Goal: Information Seeking & Learning: Learn about a topic

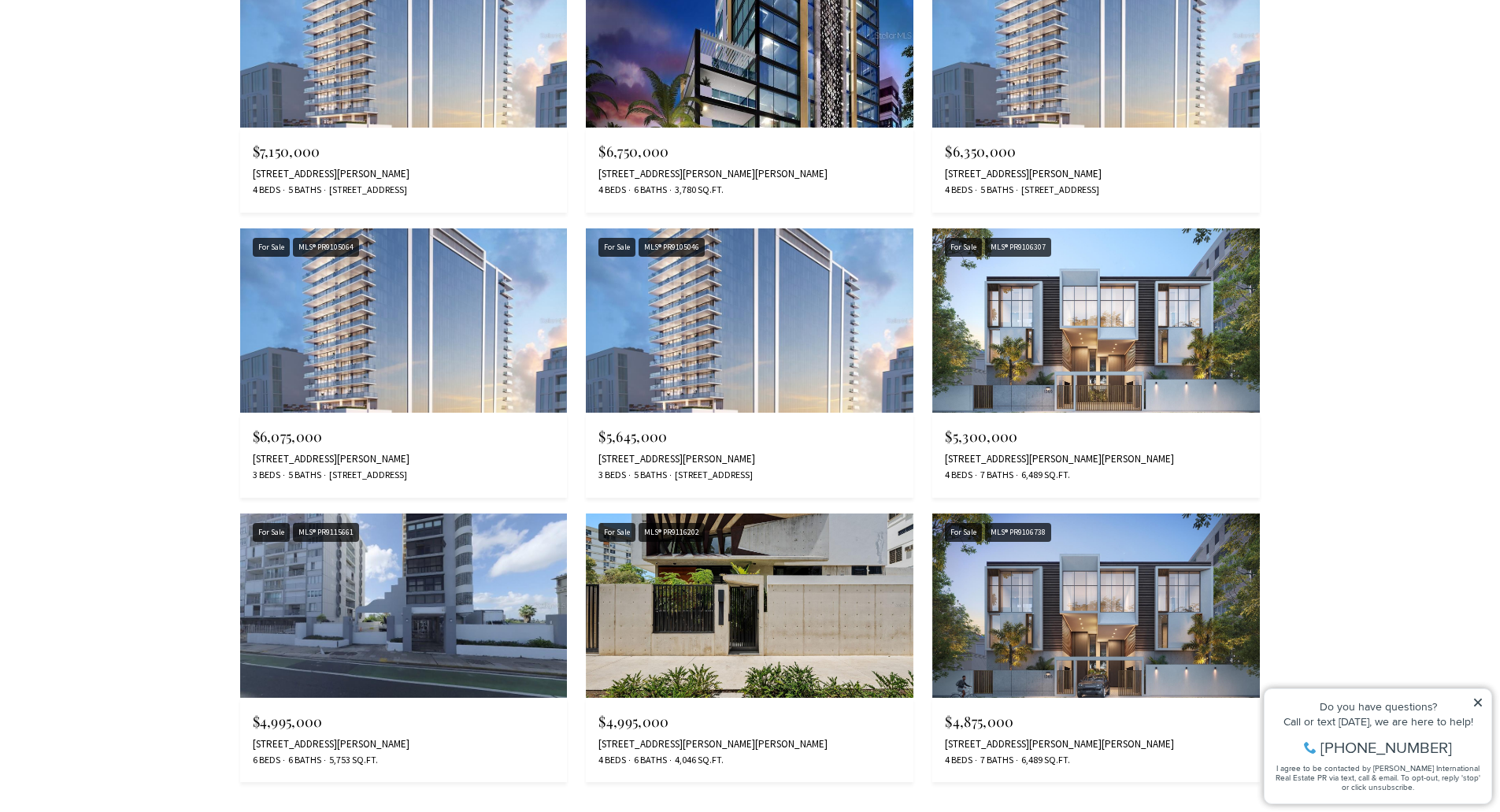
scroll to position [1653, 0]
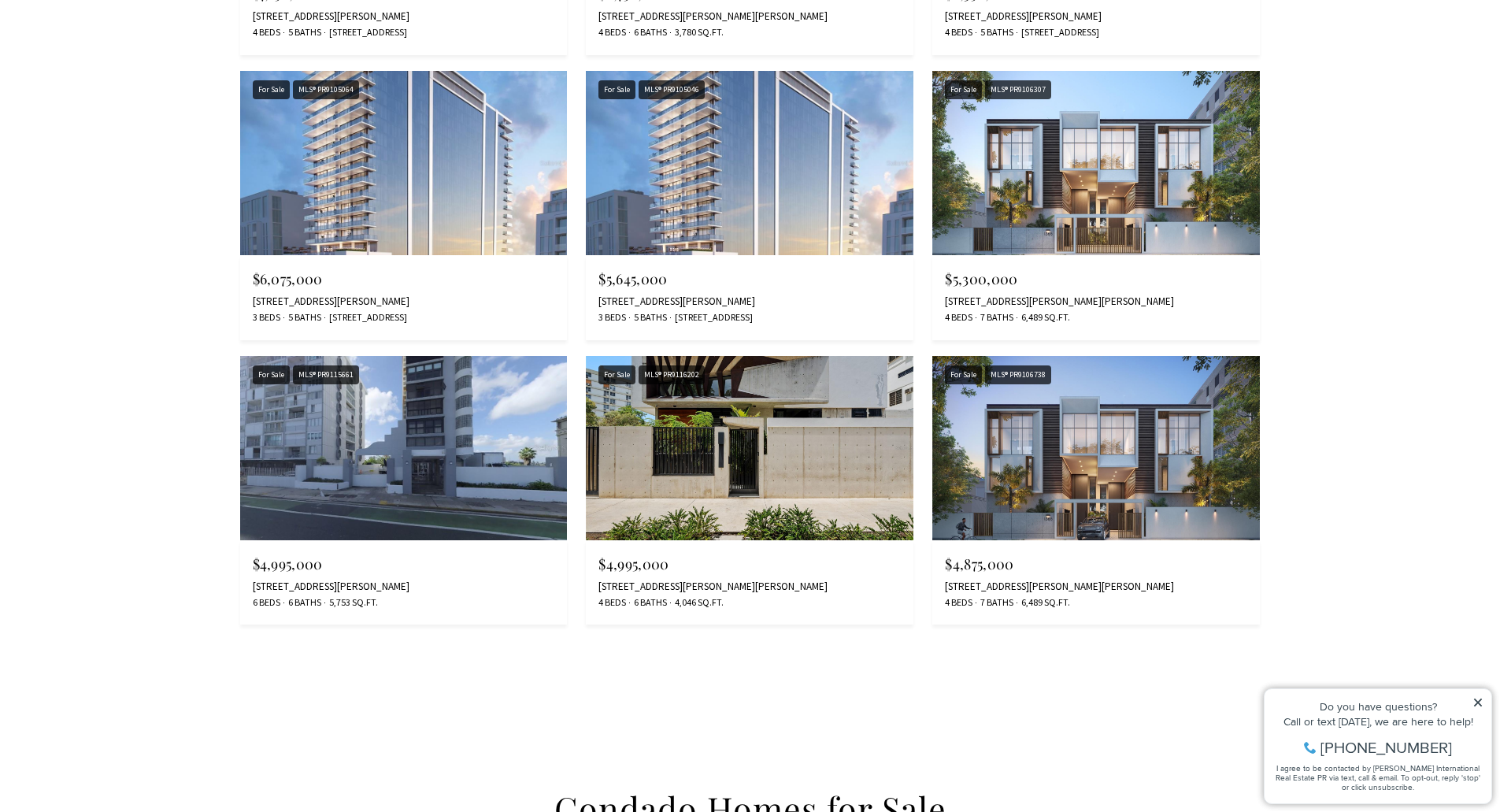
click at [1093, 480] on img at bounding box center [1096, 448] width 328 height 184
click at [837, 451] on img at bounding box center [750, 448] width 328 height 184
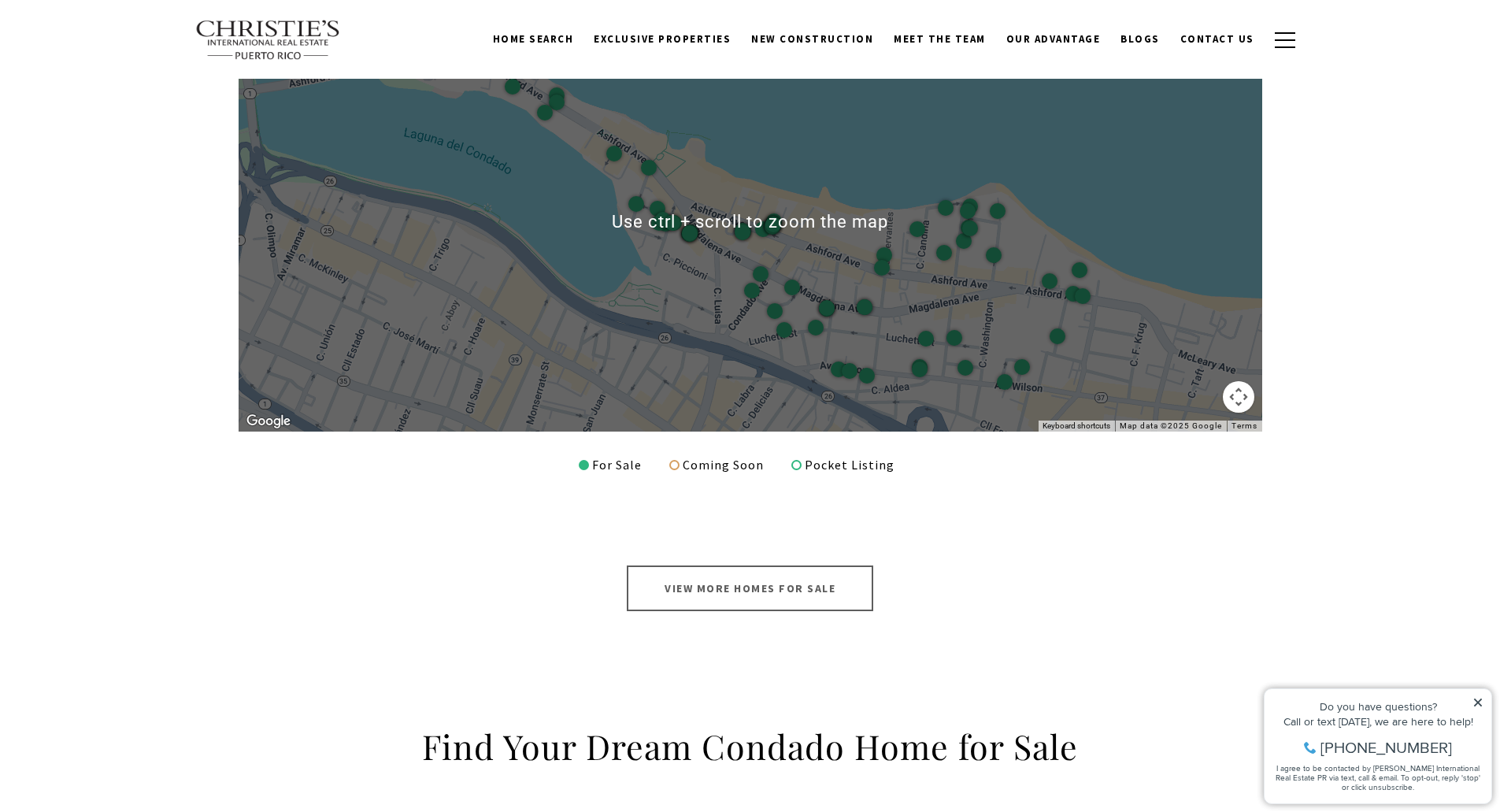
scroll to position [2362, 0]
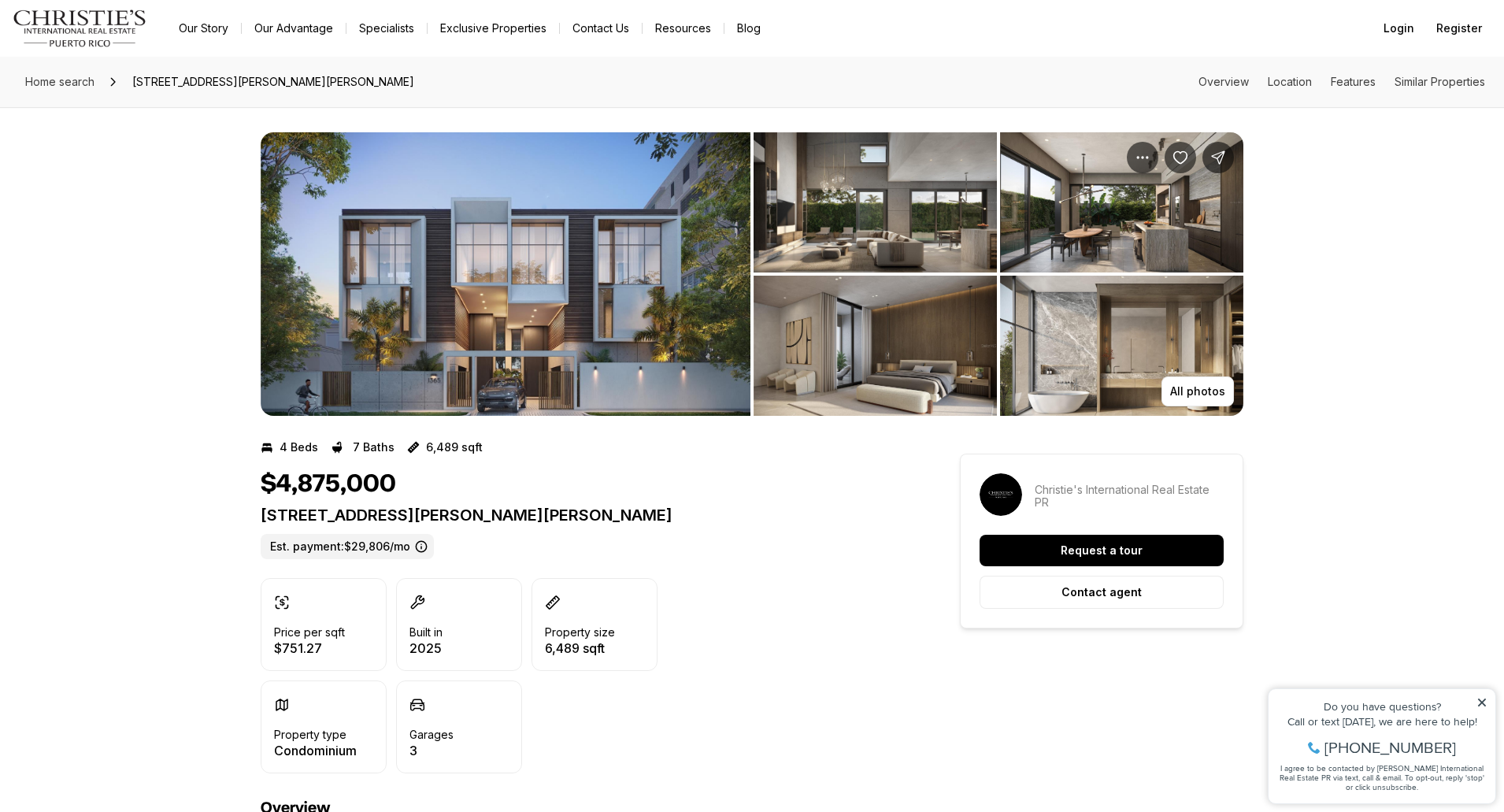
click at [414, 233] on img "View image gallery" at bounding box center [505, 274] width 490 height 283
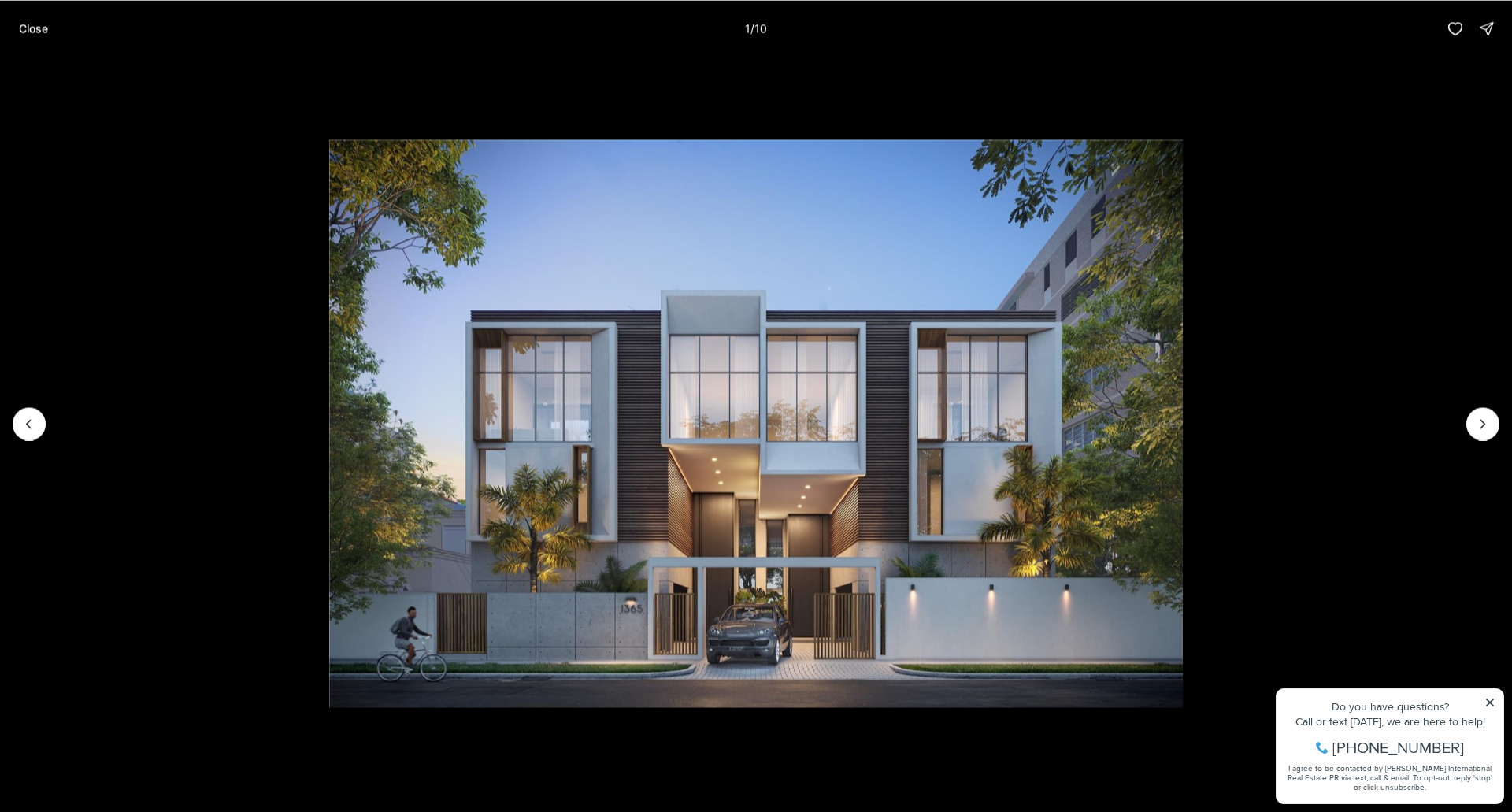
click at [1498, 431] on li "1 of 10" at bounding box center [756, 422] width 1512 height 733
click at [1489, 429] on icon "Next slide" at bounding box center [1482, 423] width 15 height 15
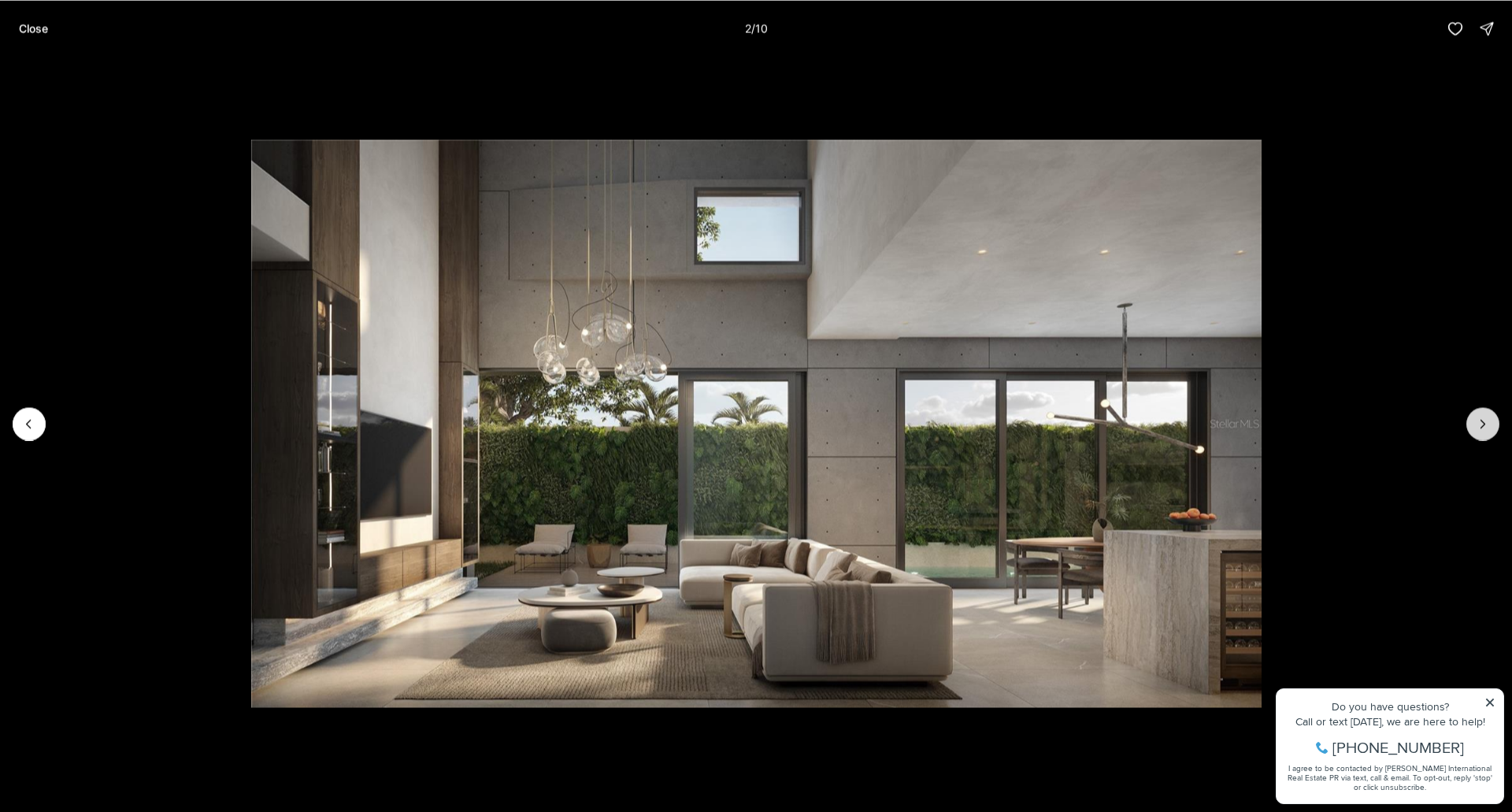
click at [1488, 429] on icon "Next slide" at bounding box center [1482, 423] width 15 height 15
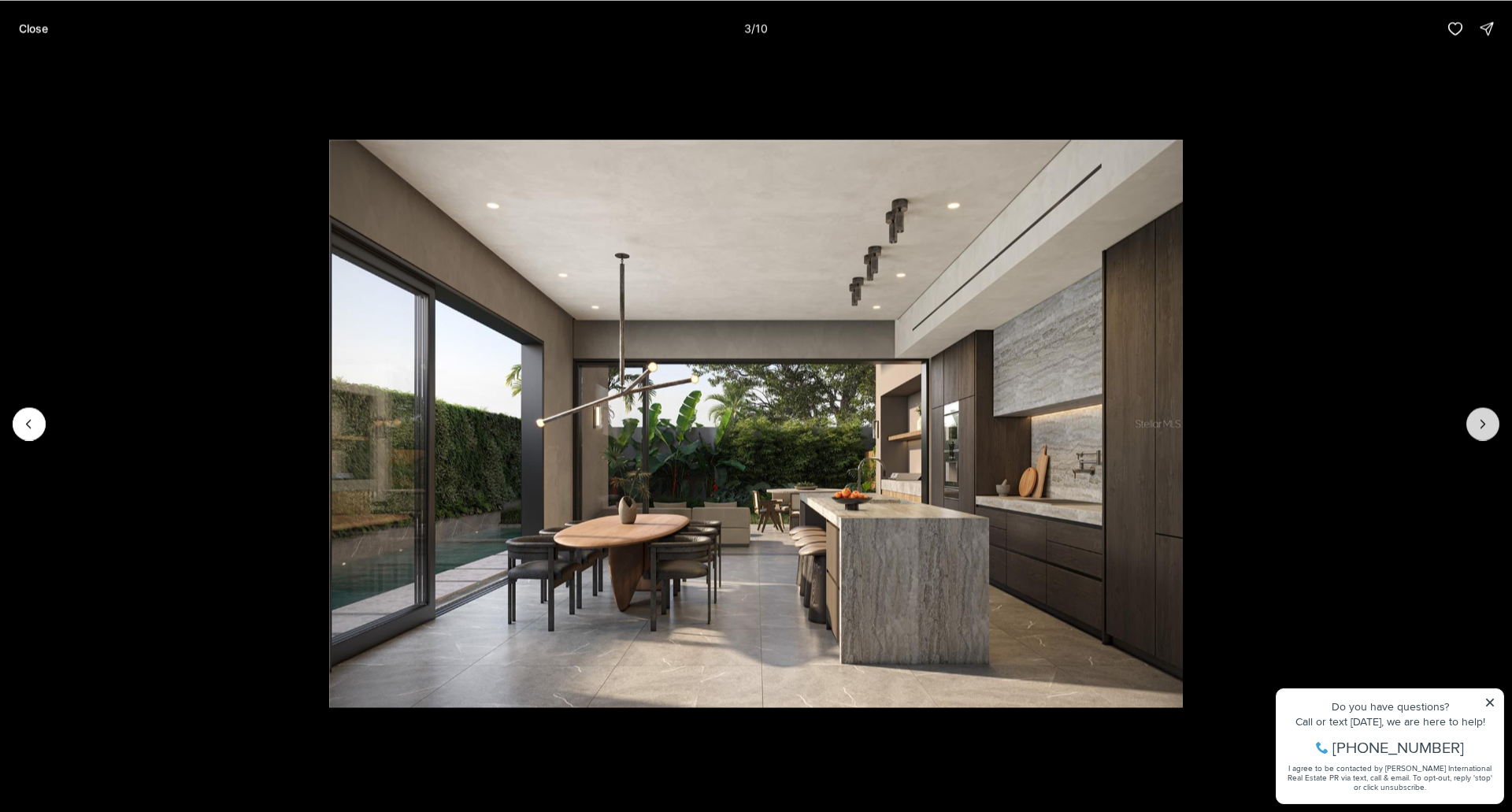
click at [1488, 429] on icon "Next slide" at bounding box center [1482, 423] width 15 height 15
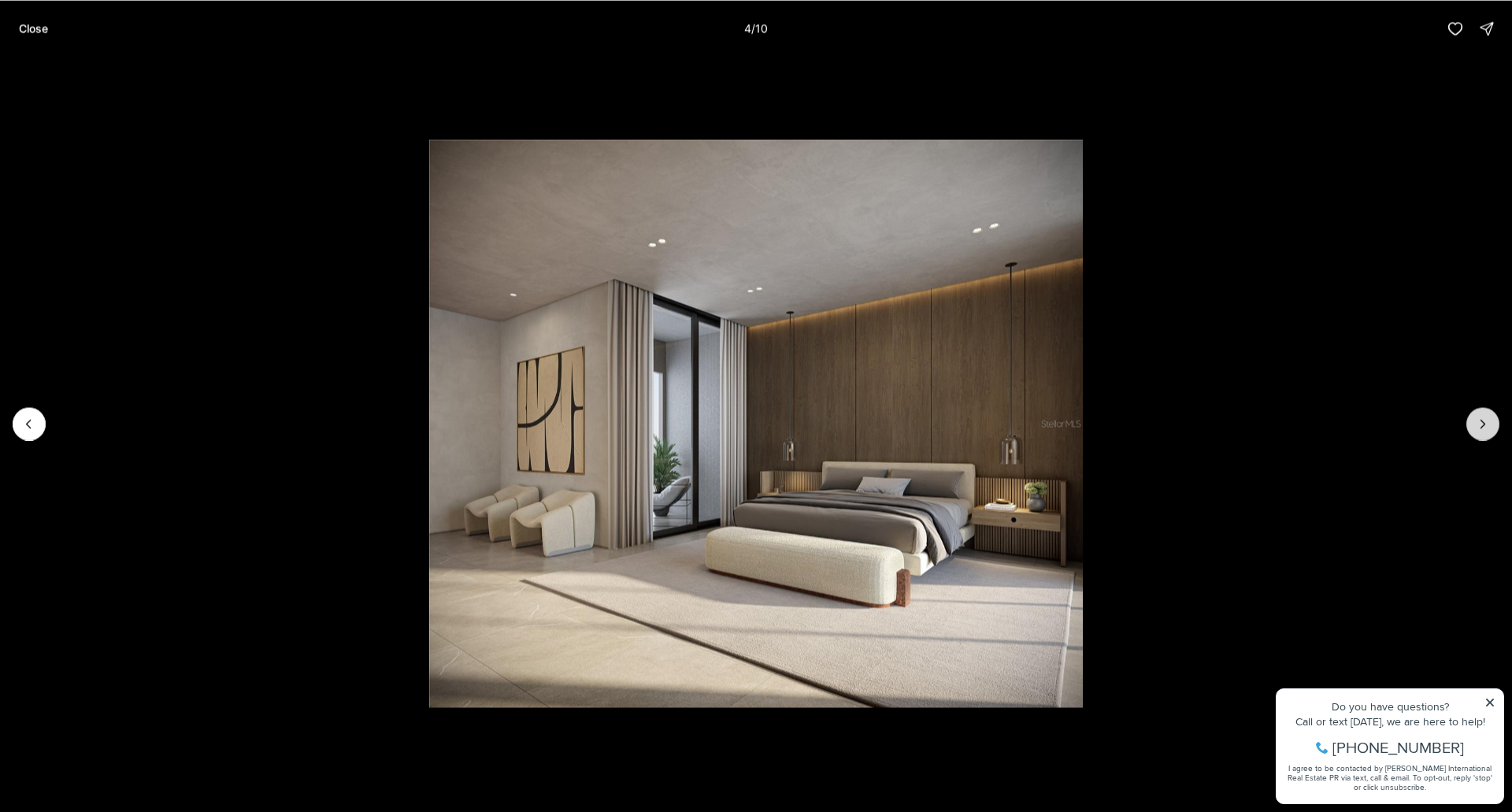
click at [1488, 429] on icon "Next slide" at bounding box center [1482, 423] width 15 height 15
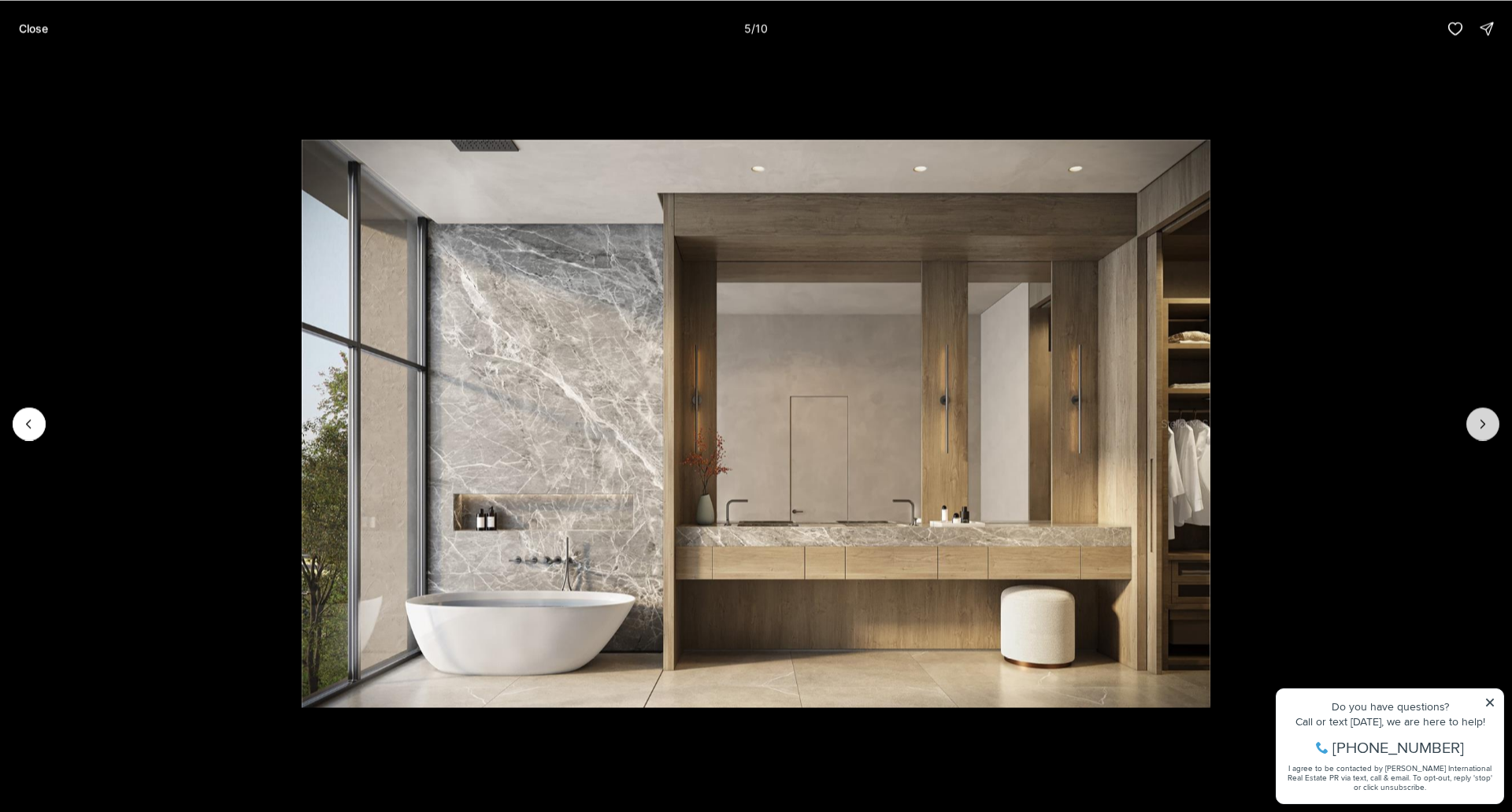
click at [1488, 429] on icon "Next slide" at bounding box center [1482, 423] width 15 height 15
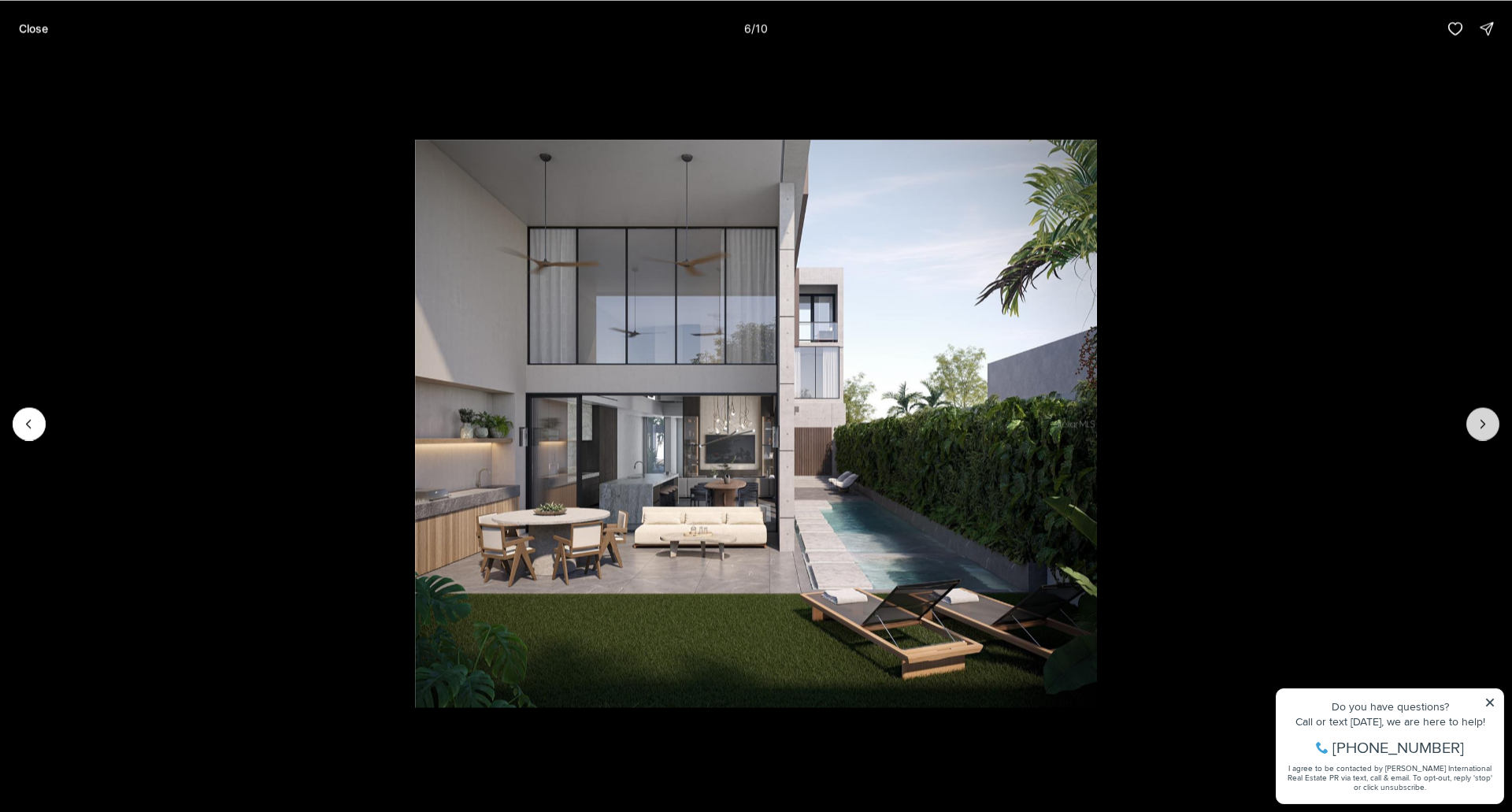
click at [1488, 429] on icon "Next slide" at bounding box center [1482, 423] width 15 height 15
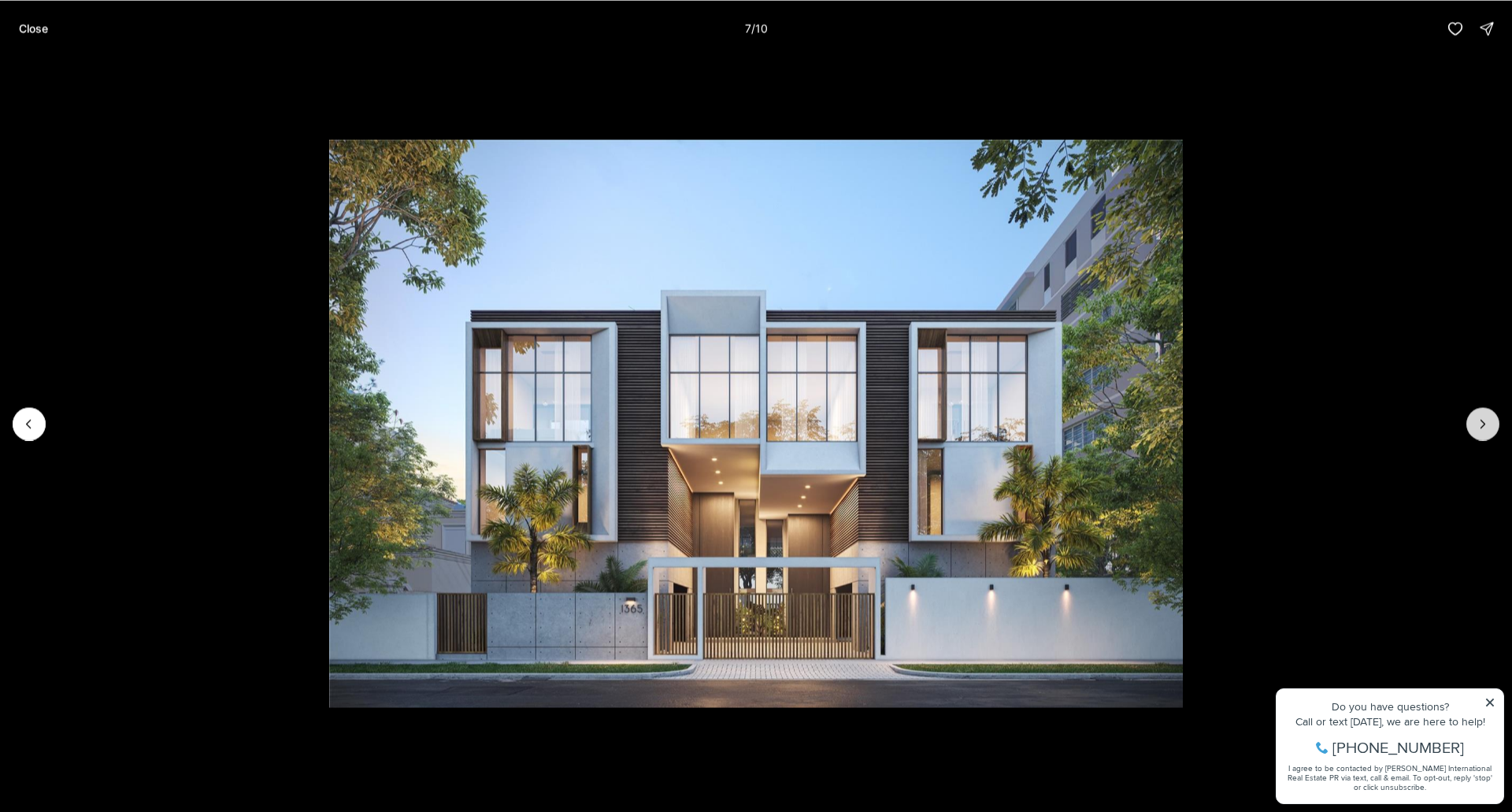
click at [1488, 429] on icon "Next slide" at bounding box center [1482, 423] width 15 height 15
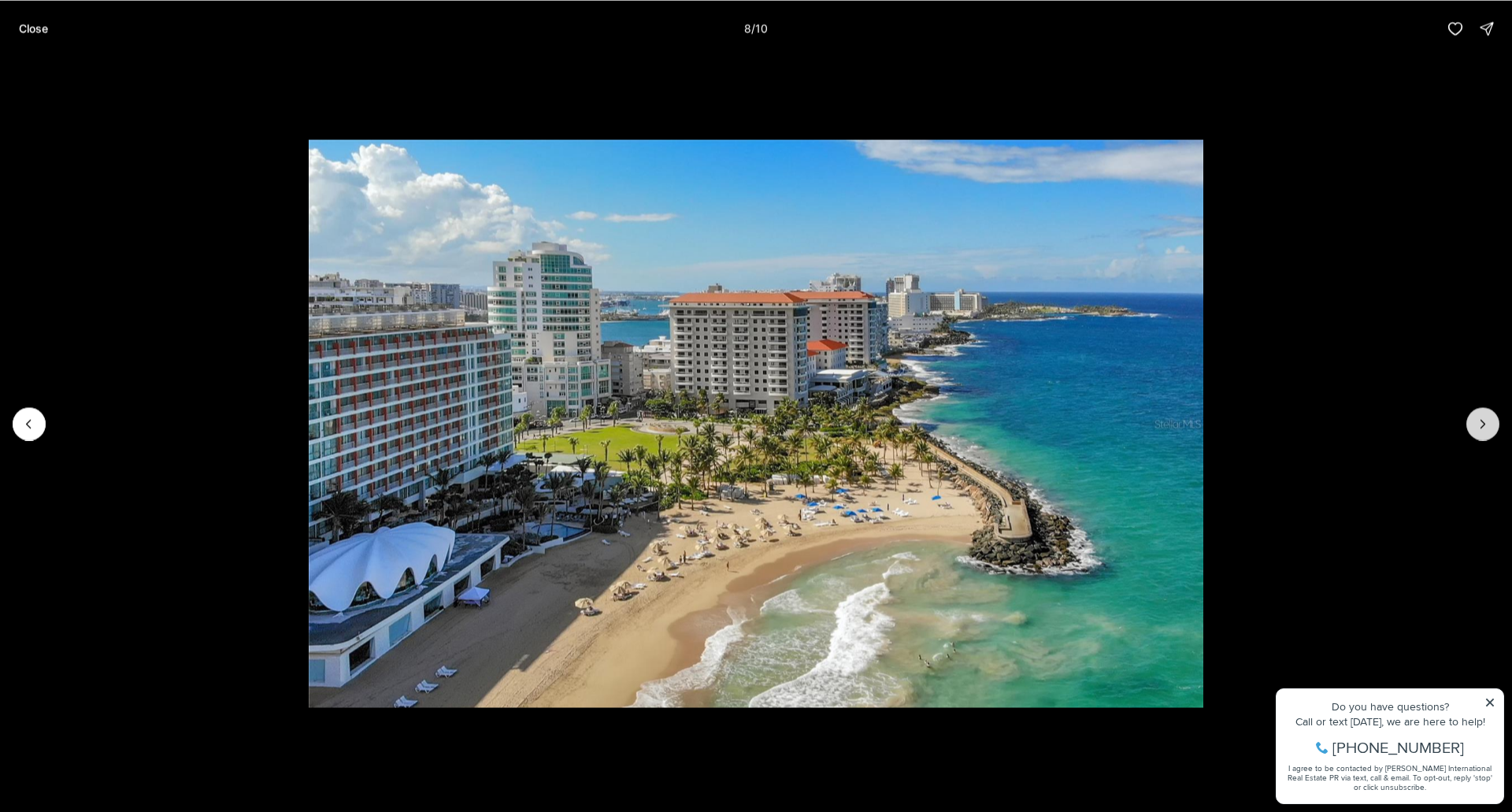
click at [1488, 429] on icon "Next slide" at bounding box center [1482, 423] width 15 height 15
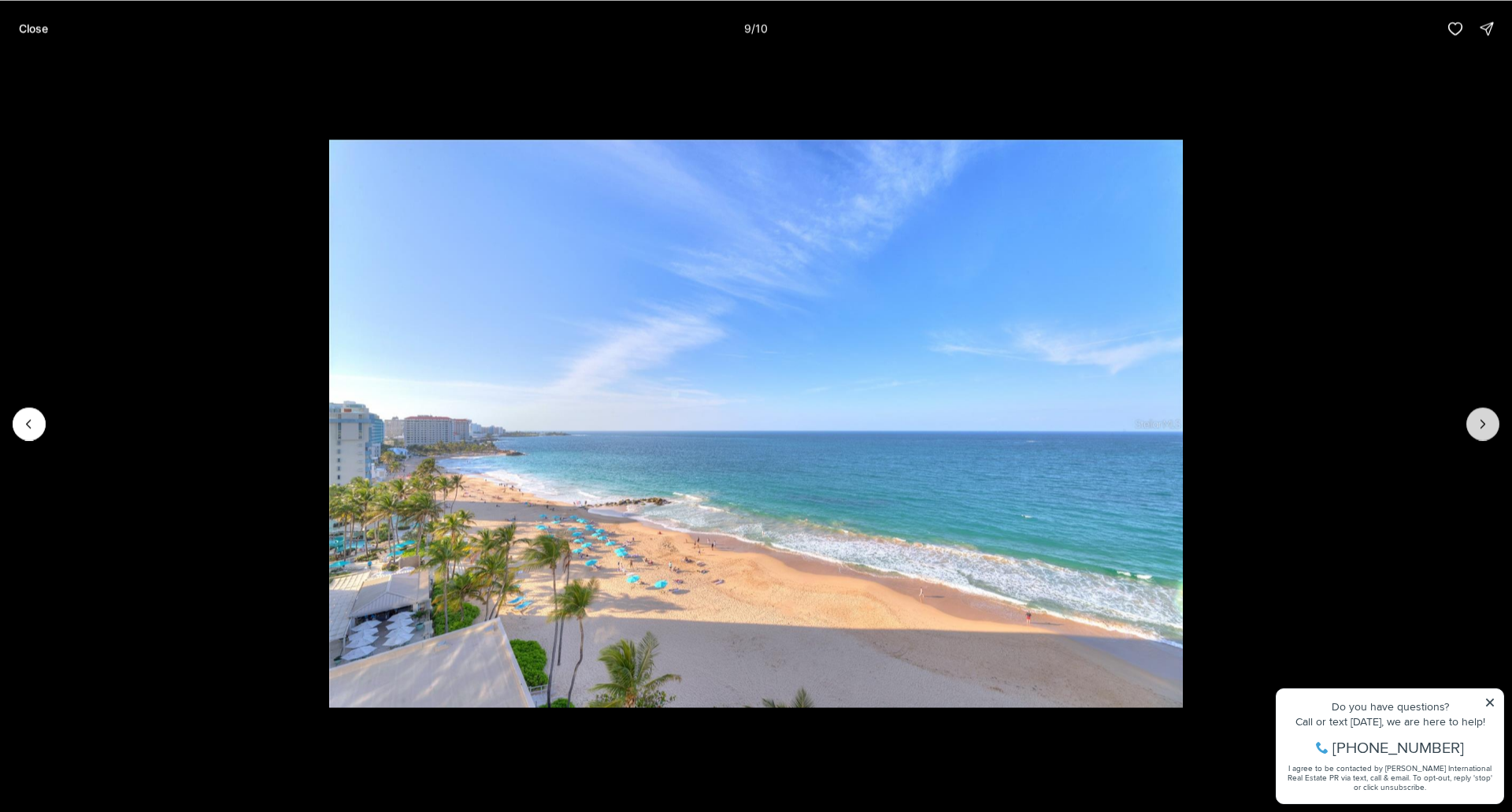
click at [1488, 429] on icon "Next slide" at bounding box center [1482, 423] width 15 height 15
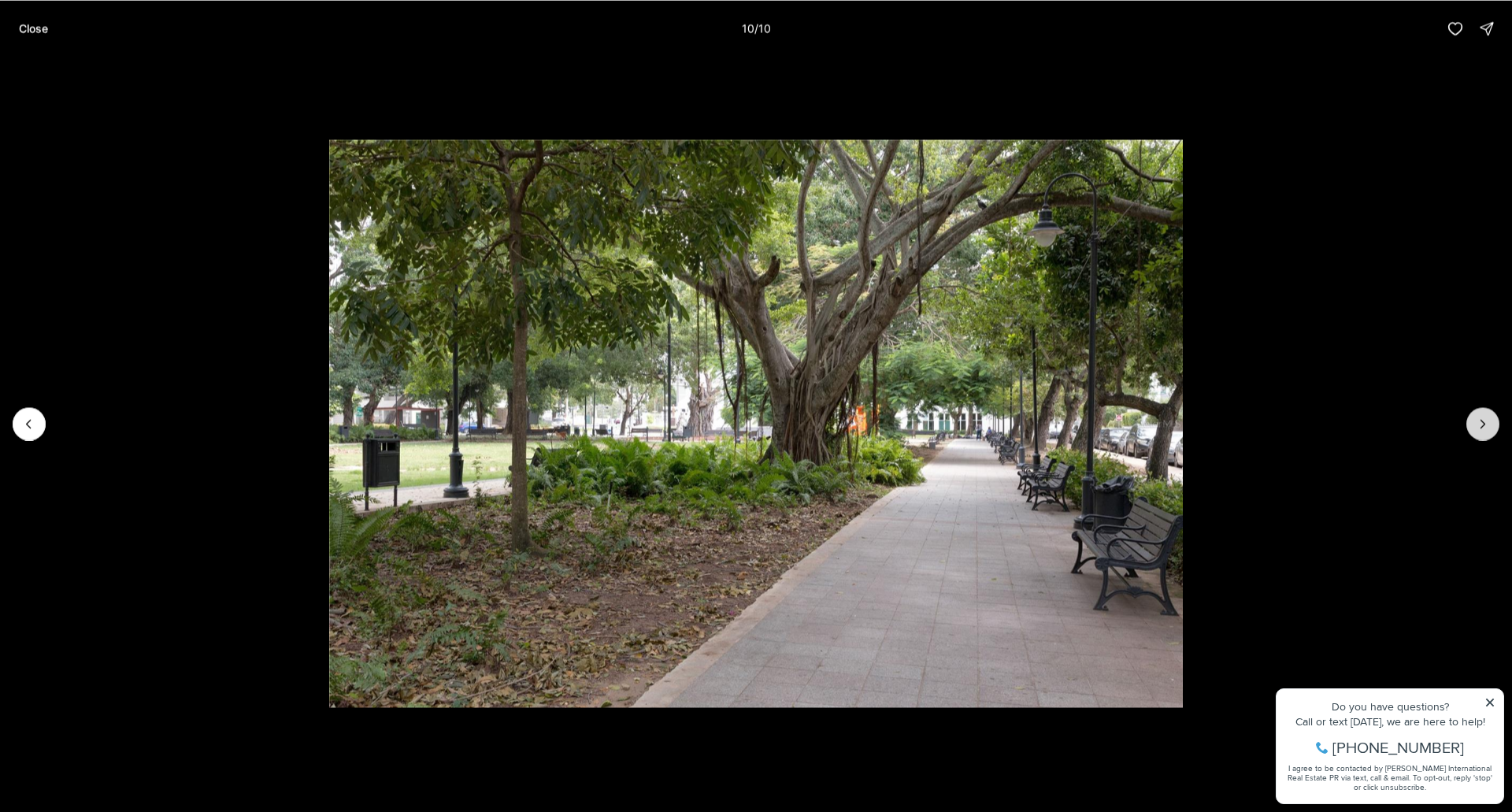
click at [1488, 429] on div at bounding box center [1483, 423] width 33 height 33
click at [1487, 433] on div at bounding box center [1483, 423] width 33 height 33
click at [45, 30] on p "Close" at bounding box center [34, 28] width 29 height 13
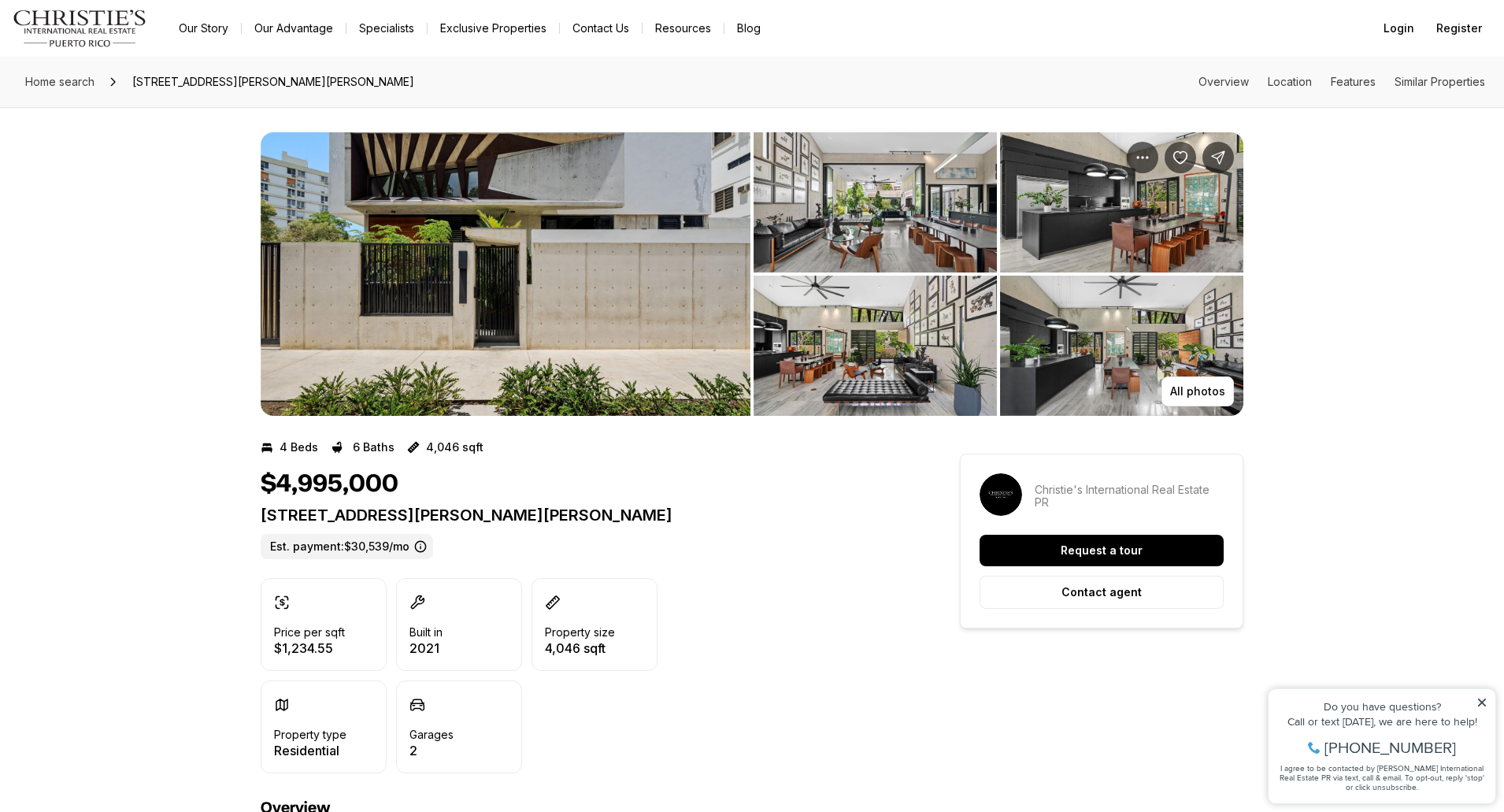
click at [549, 276] on img "View image gallery" at bounding box center [505, 274] width 490 height 283
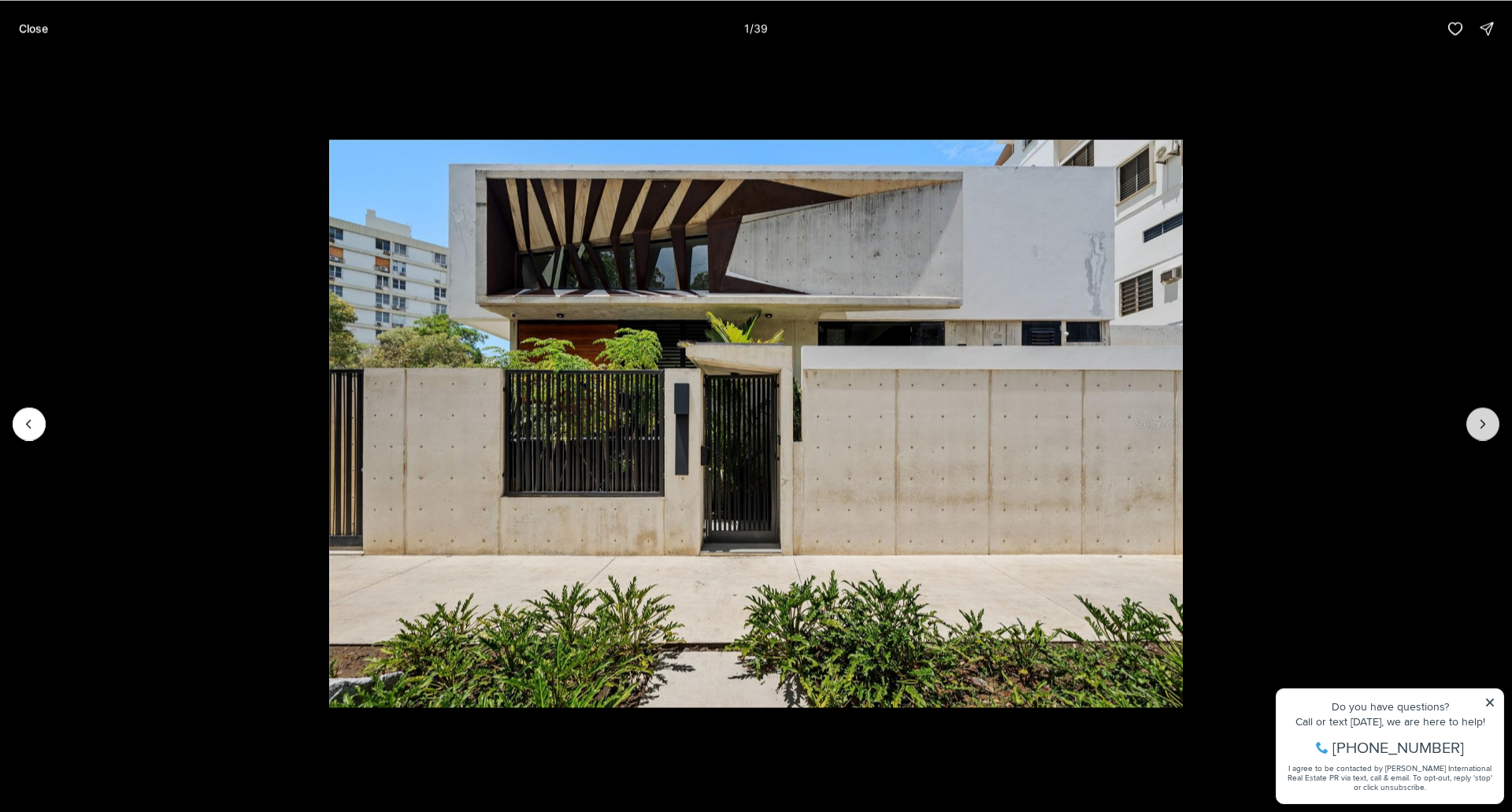
click at [1471, 414] on button "Next slide" at bounding box center [1483, 423] width 33 height 33
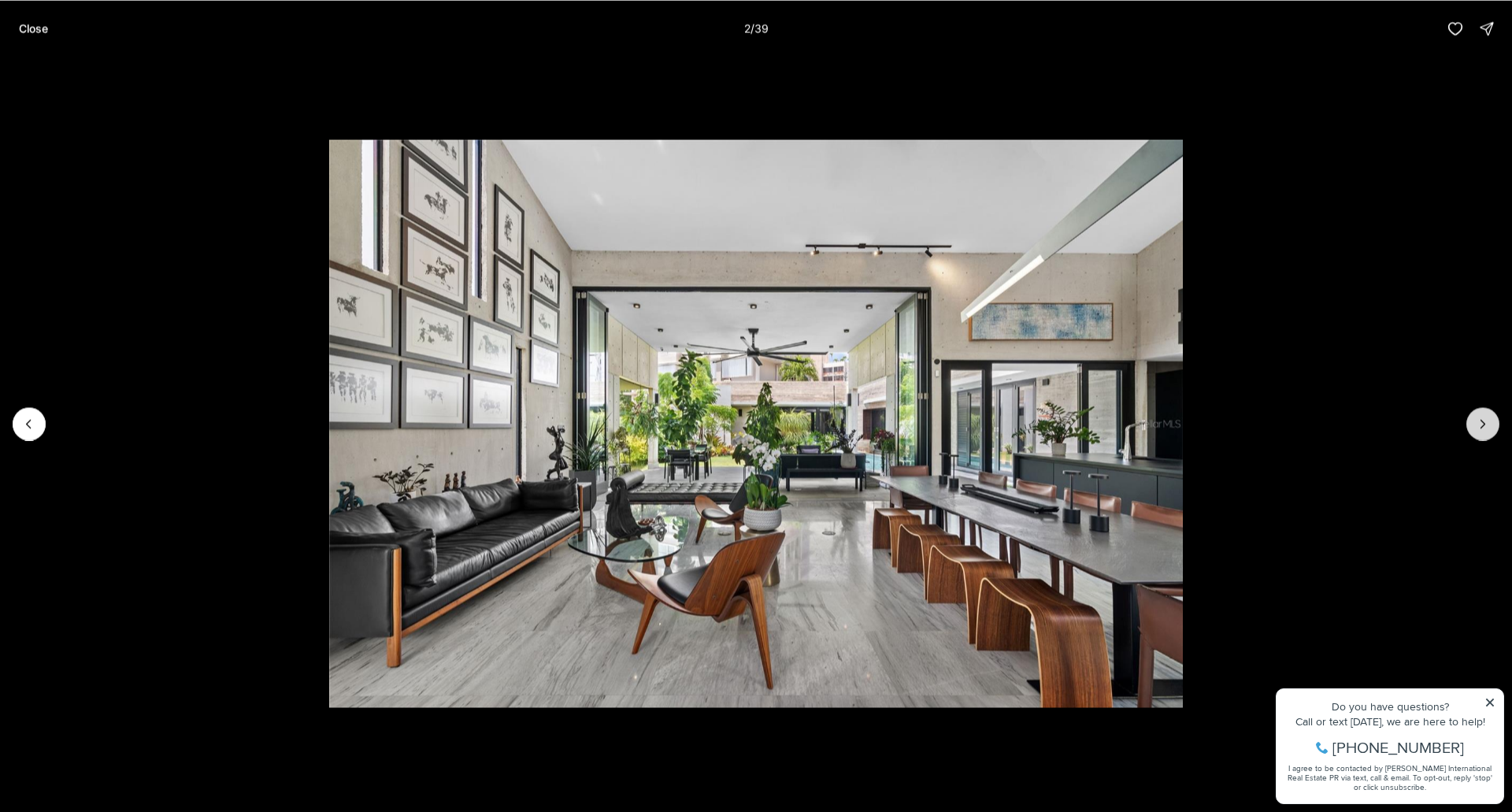
click at [1471, 414] on button "Next slide" at bounding box center [1483, 423] width 33 height 33
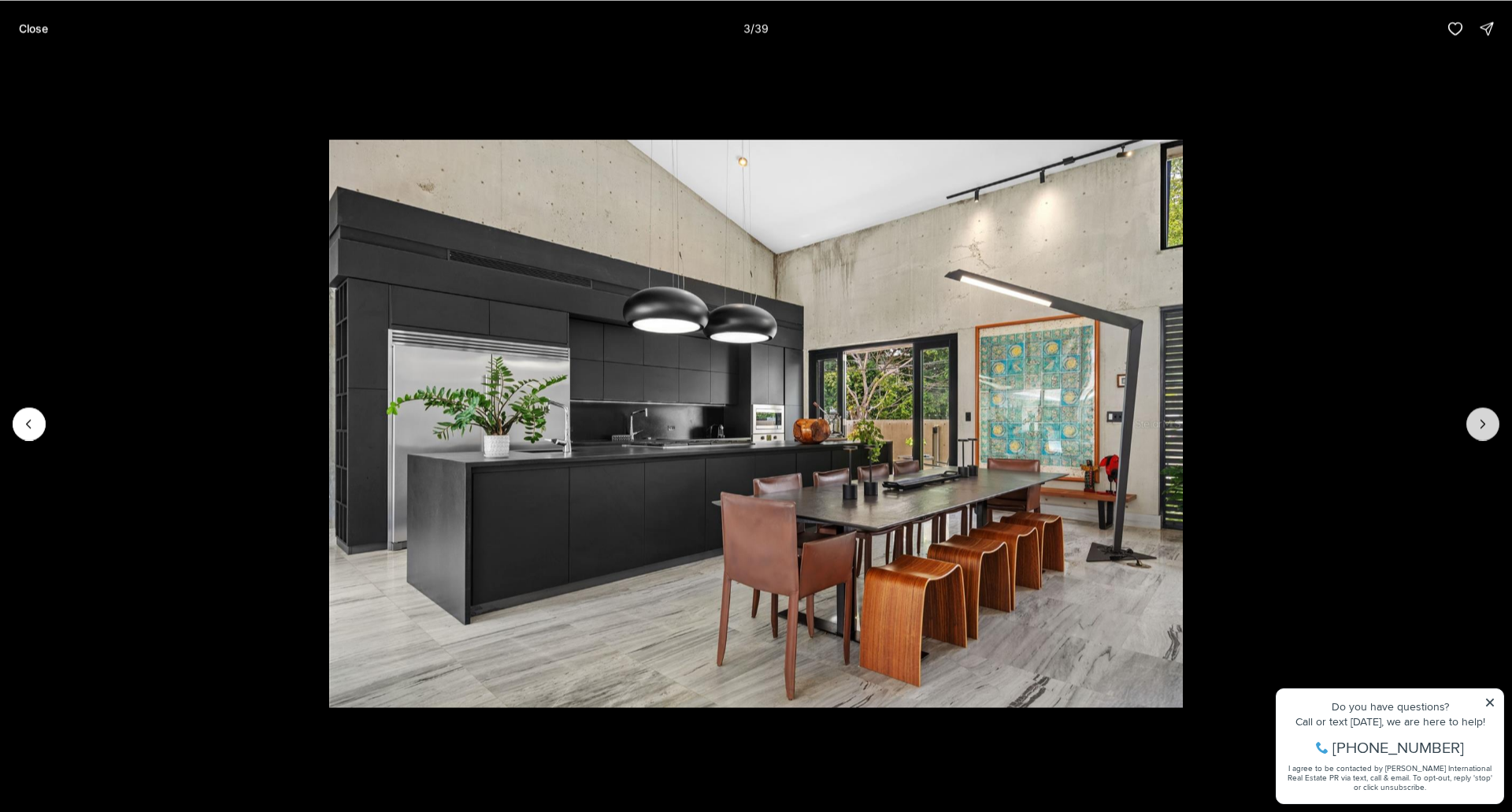
click at [1471, 415] on button "Next slide" at bounding box center [1483, 423] width 33 height 33
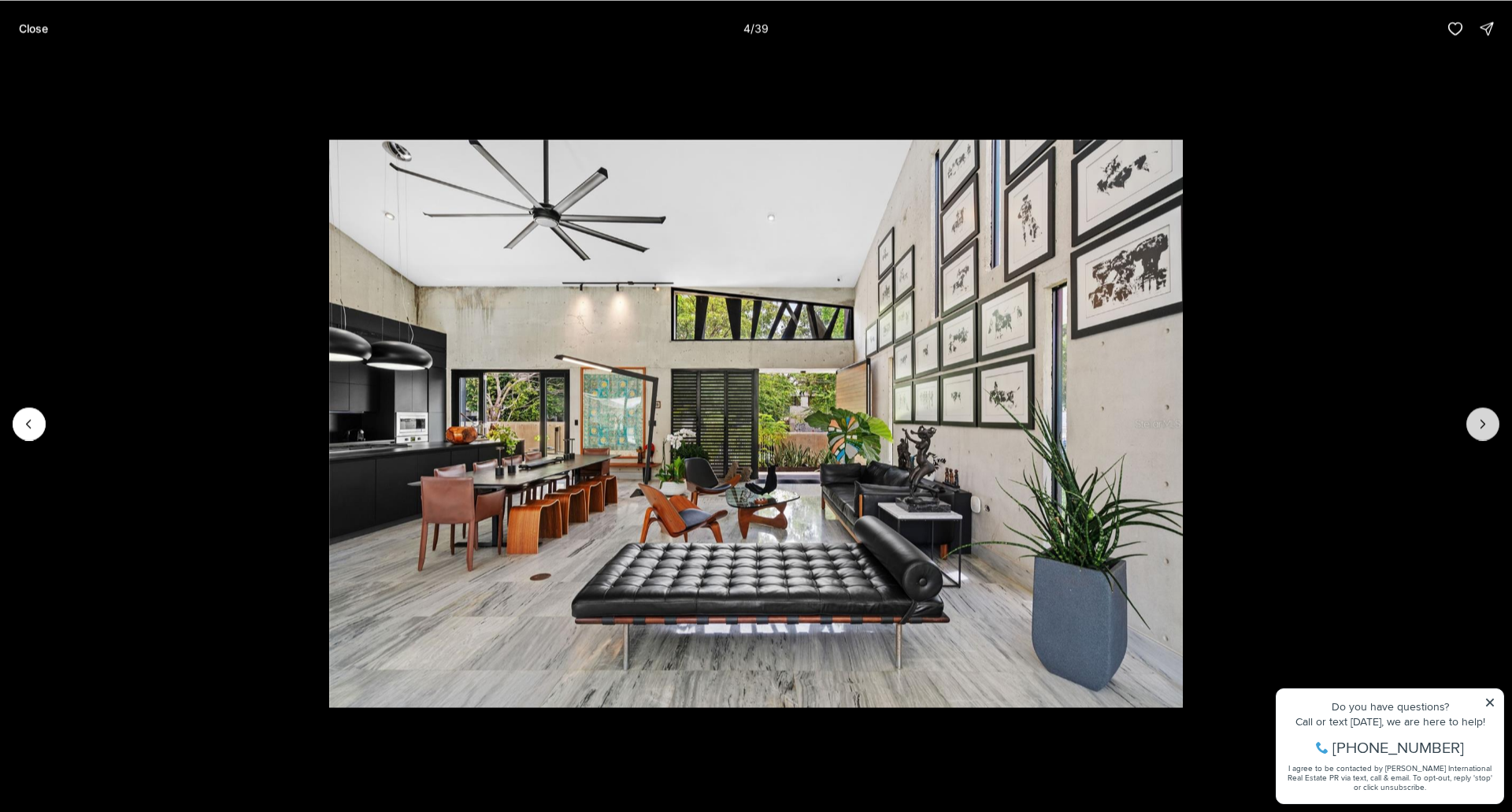
click at [1471, 415] on button "Next slide" at bounding box center [1483, 423] width 33 height 33
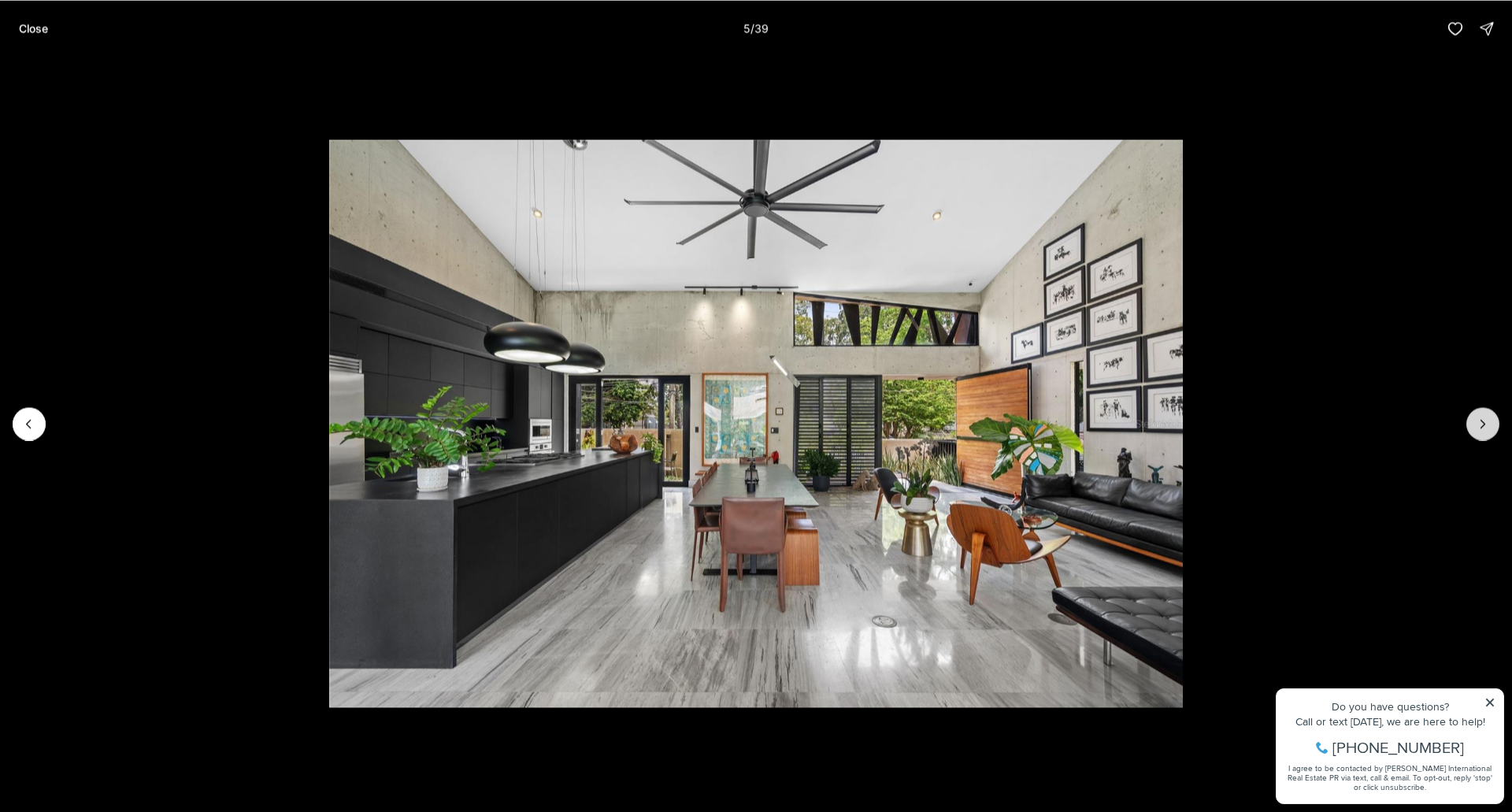
click at [1471, 415] on button "Next slide" at bounding box center [1483, 423] width 33 height 33
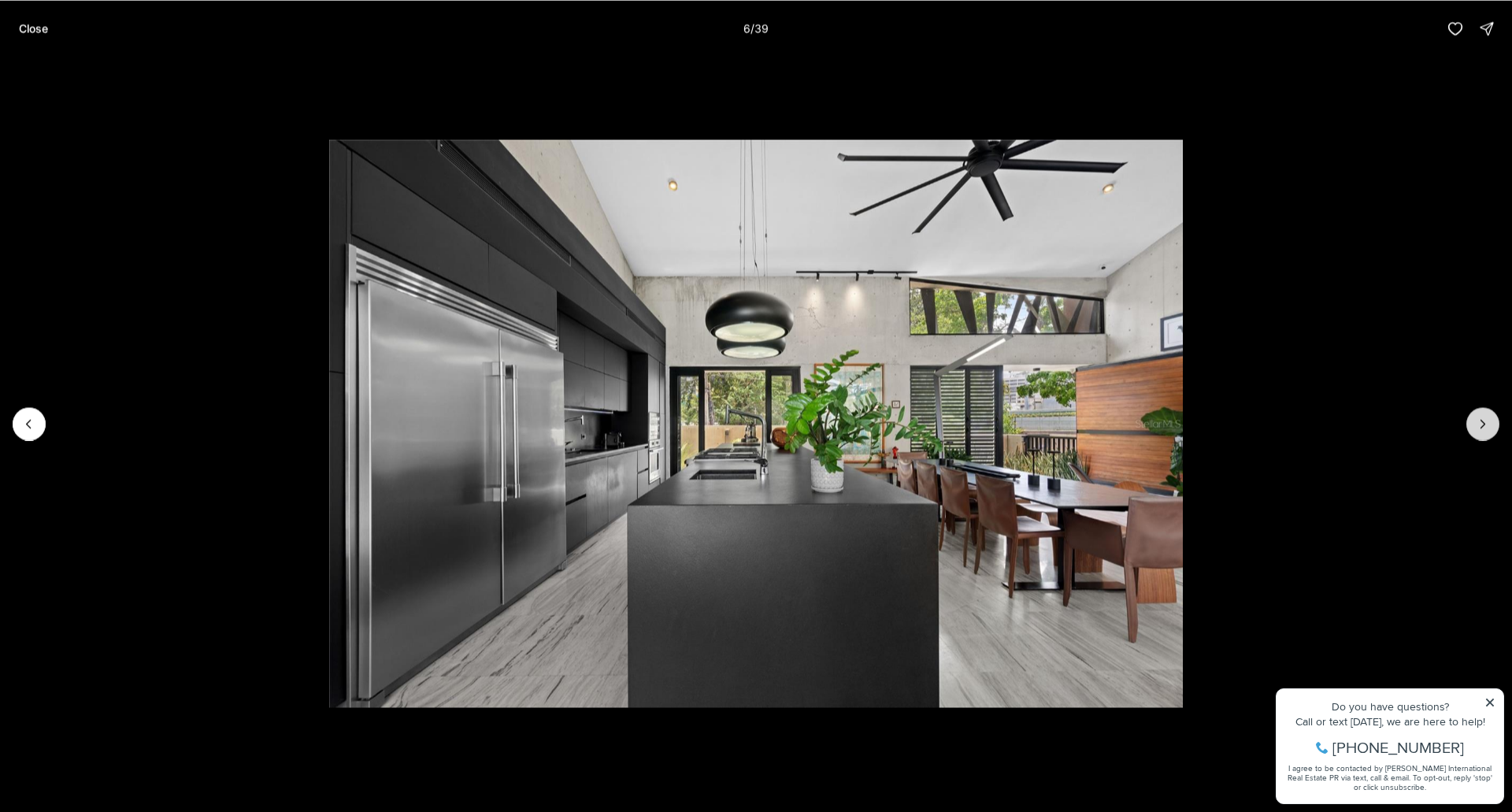
click at [1471, 415] on button "Next slide" at bounding box center [1483, 423] width 33 height 33
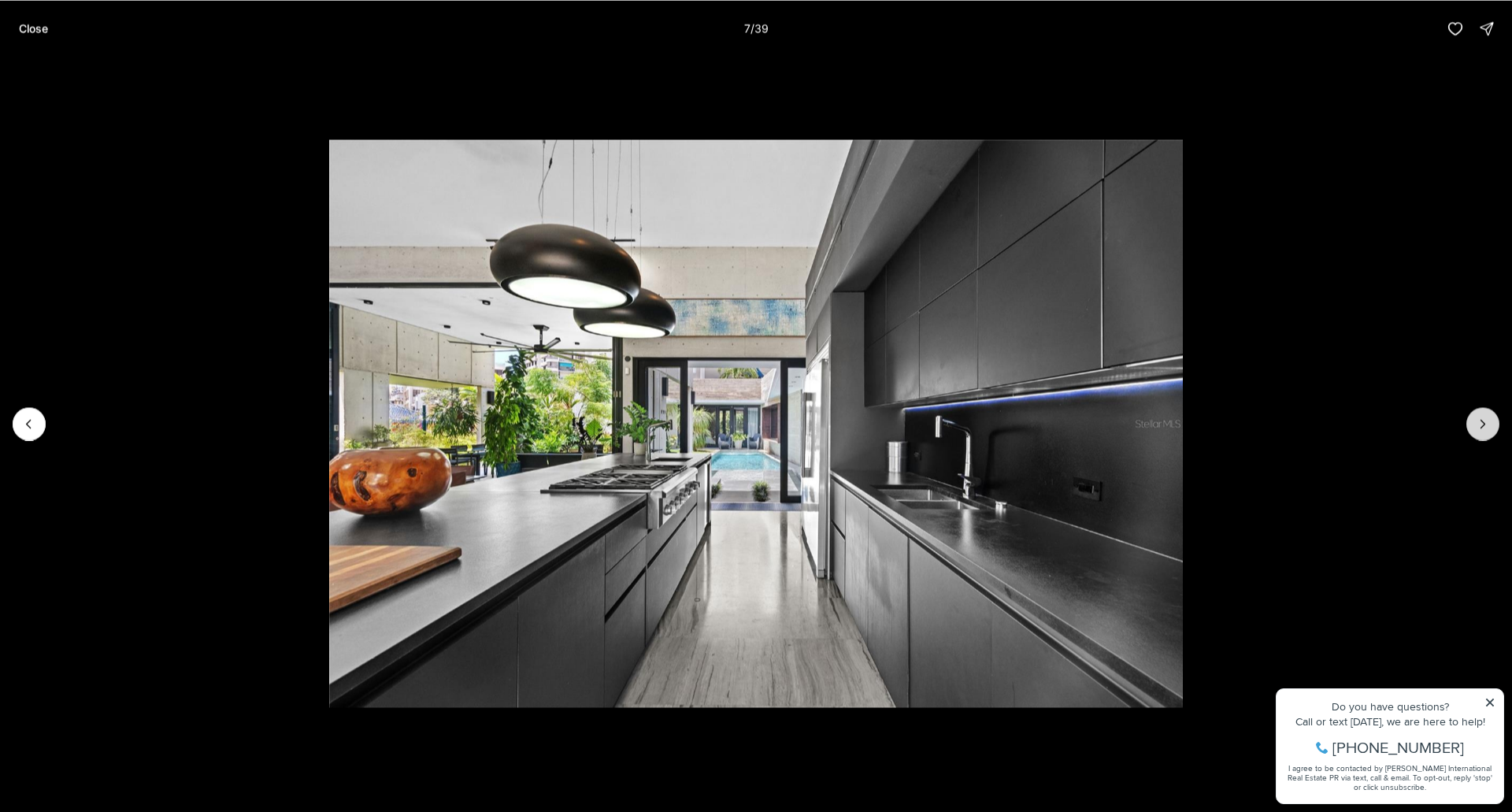
click at [1469, 414] on button "Next slide" at bounding box center [1483, 423] width 33 height 33
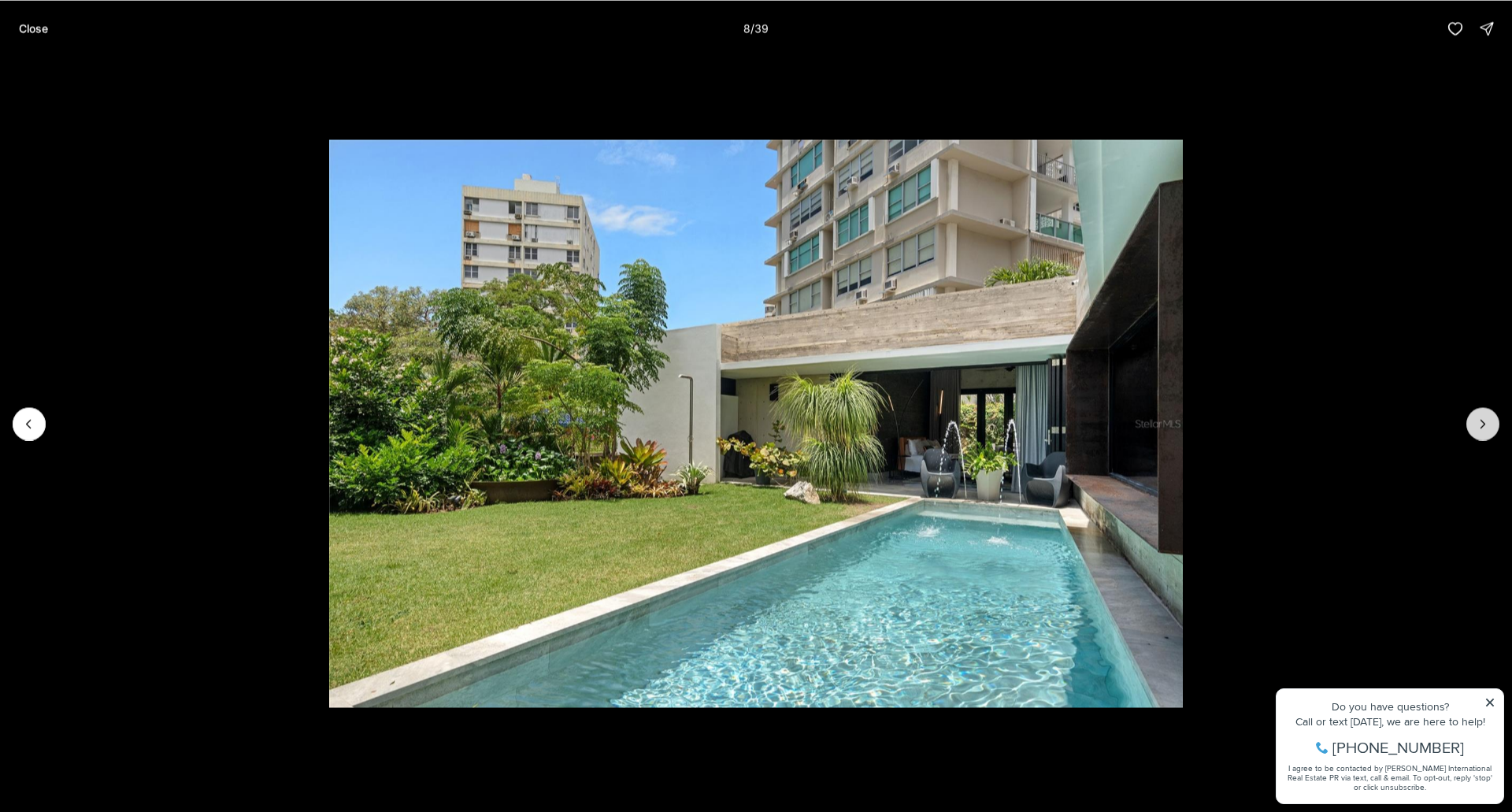
click at [1469, 414] on button "Next slide" at bounding box center [1483, 423] width 33 height 33
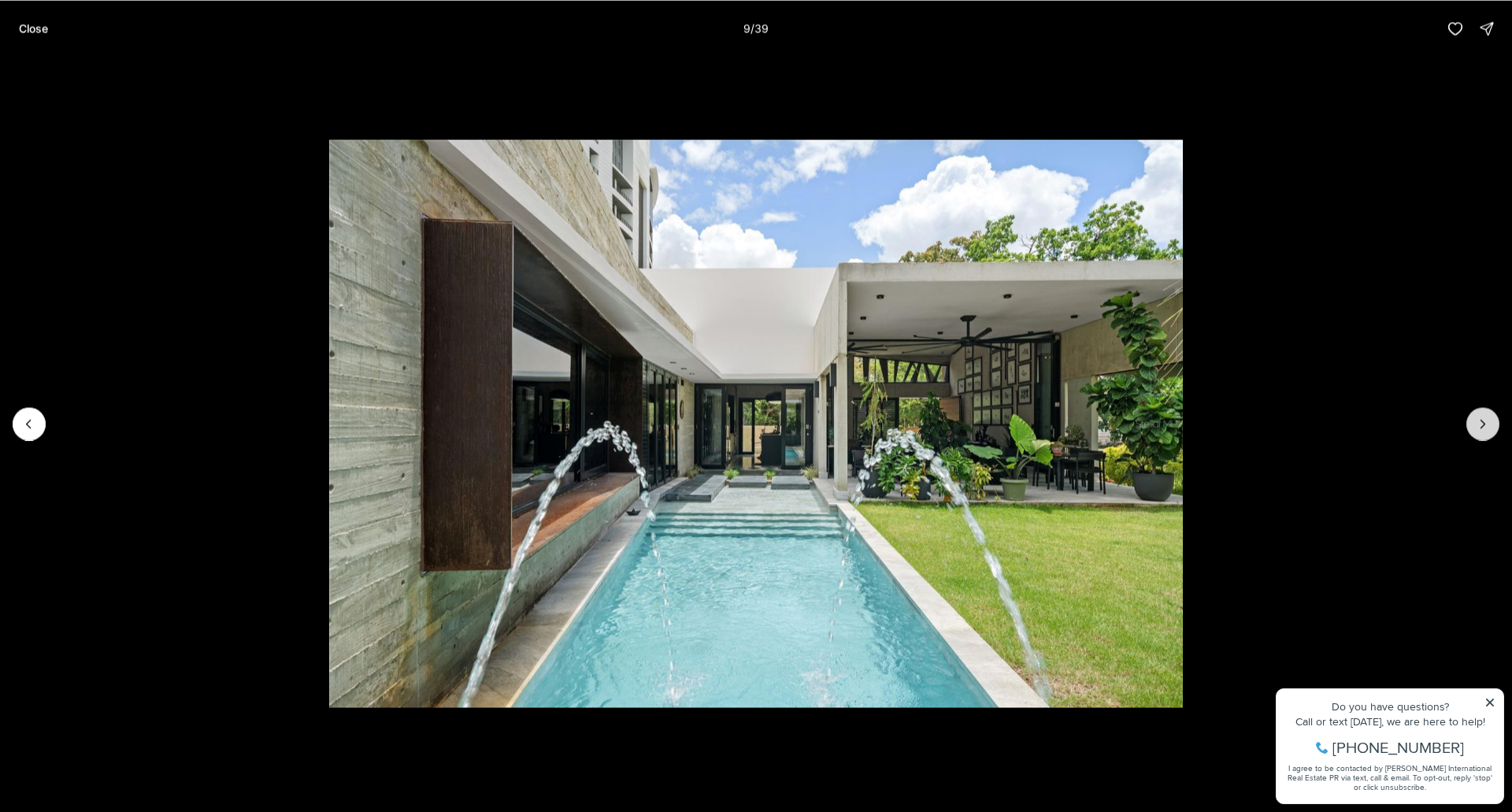
click at [1469, 414] on button "Next slide" at bounding box center [1483, 423] width 33 height 33
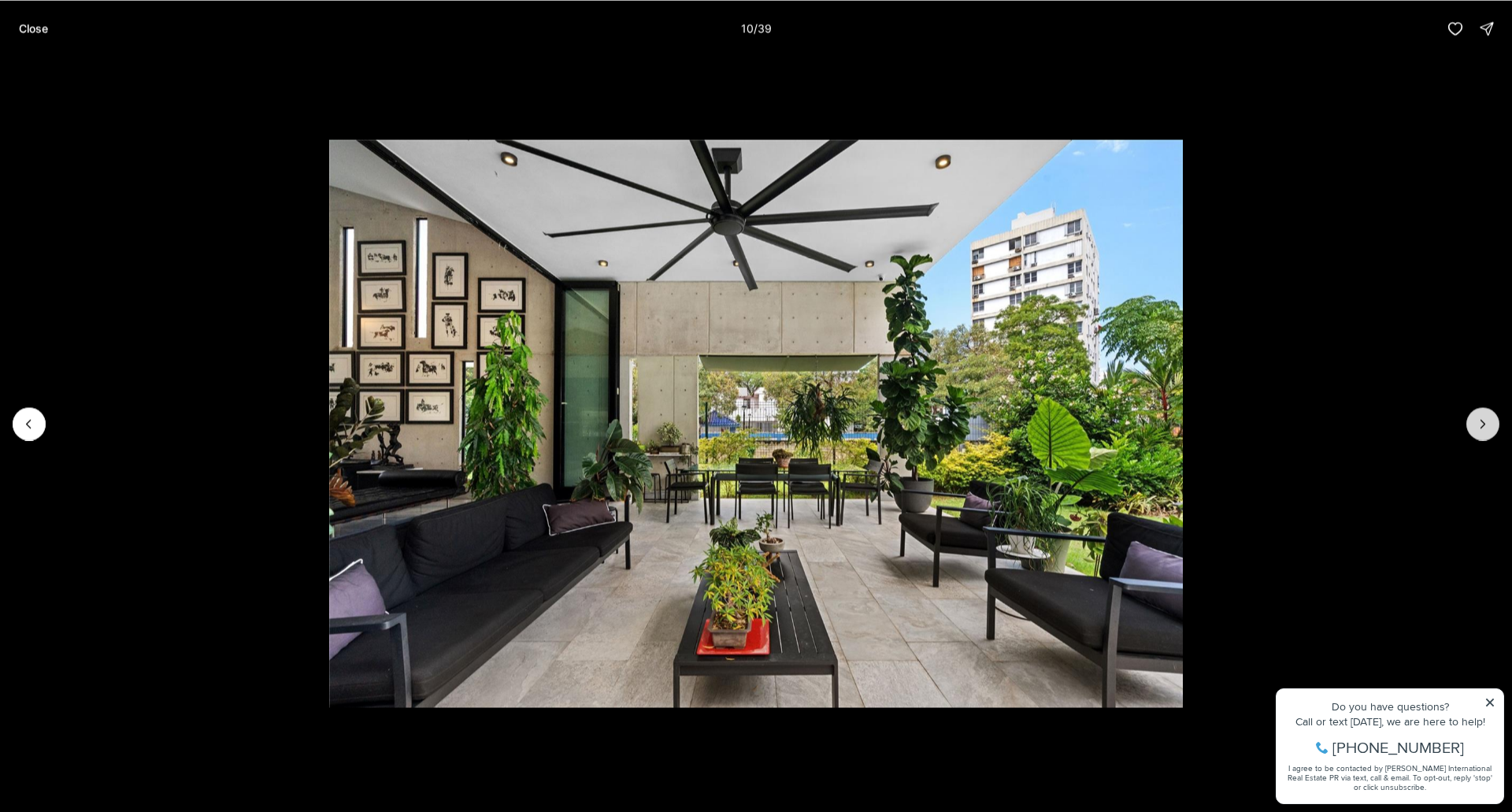
click at [1469, 414] on button "Next slide" at bounding box center [1483, 423] width 33 height 33
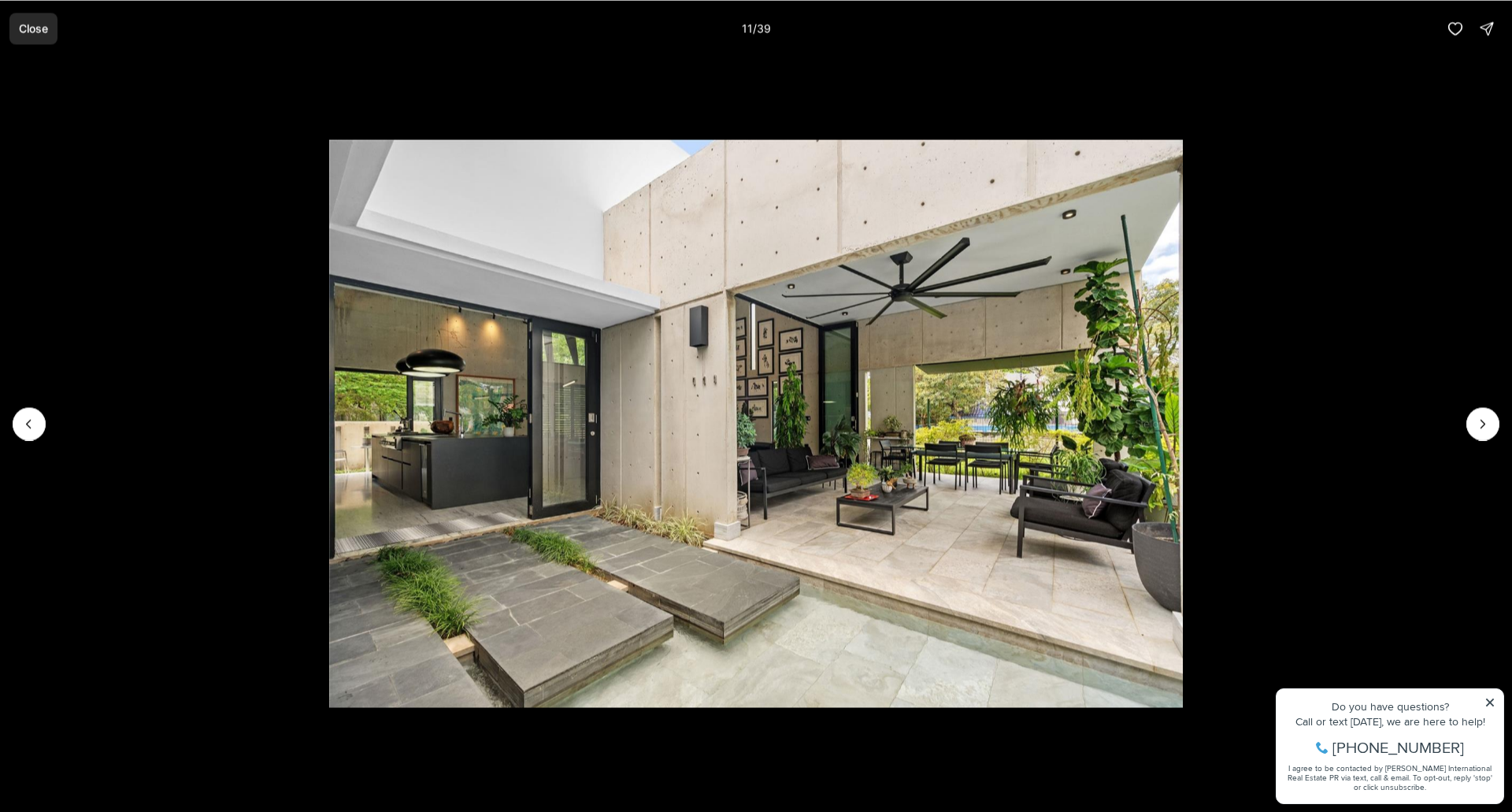
click at [34, 21] on button "Close" at bounding box center [33, 28] width 48 height 32
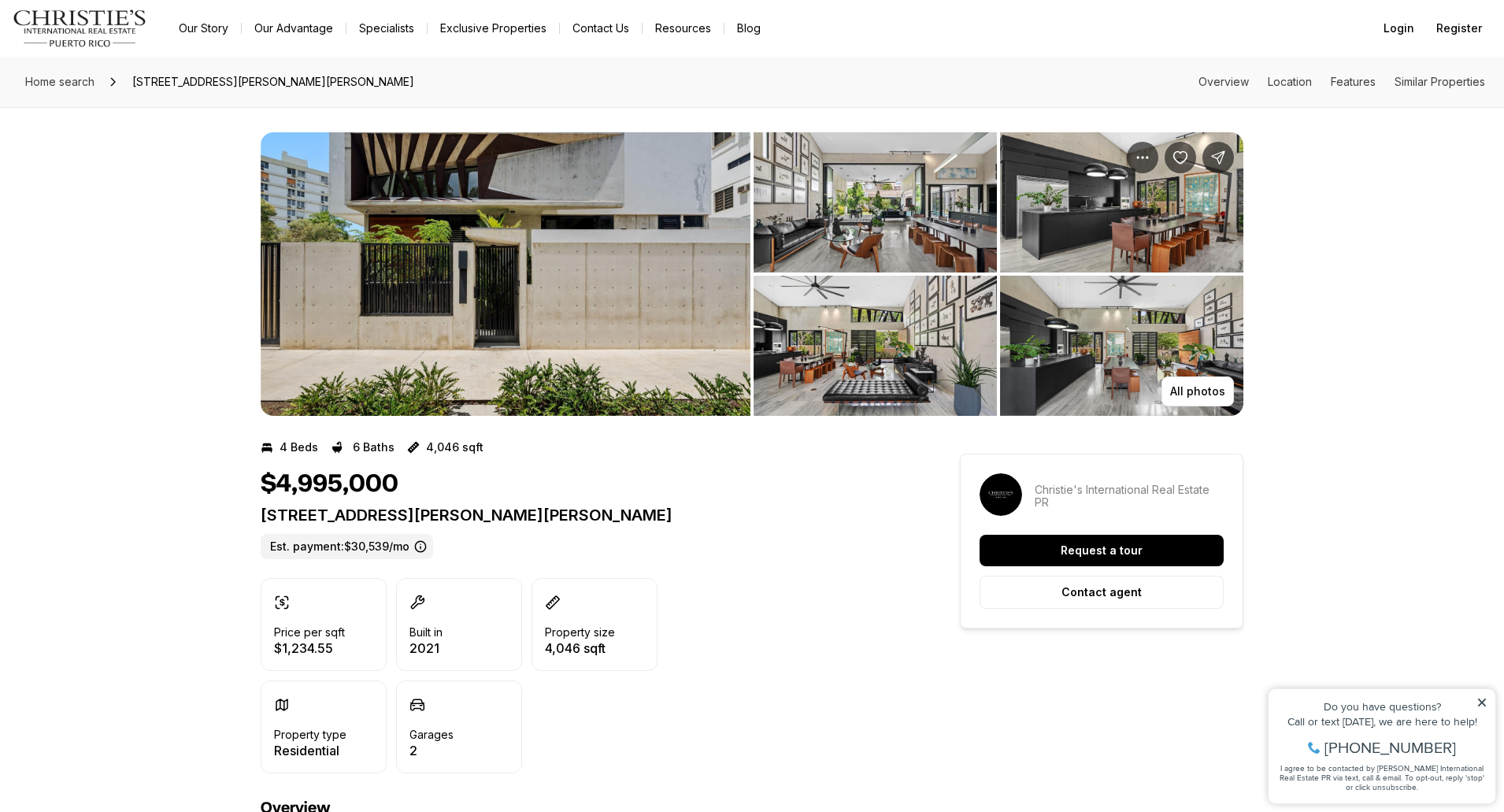
scroll to position [472, 0]
